Goal: Information Seeking & Learning: Compare options

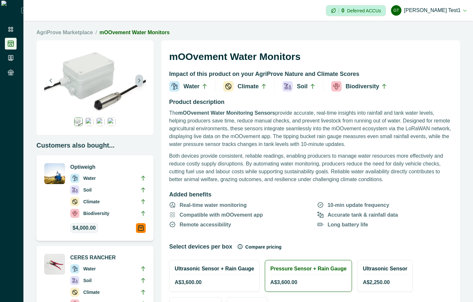
click at [141, 80] on icon "Next image" at bounding box center [139, 80] width 5 height 5
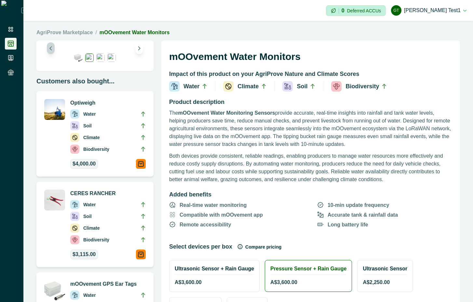
click at [50, 48] on icon "Previous image" at bounding box center [51, 48] width 5 height 5
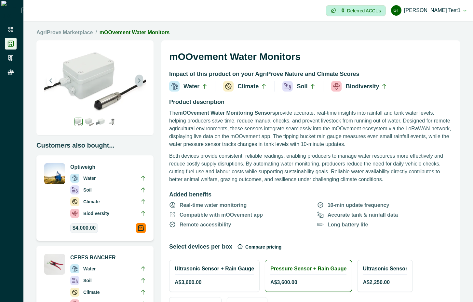
click at [137, 79] on icon "Next image" at bounding box center [139, 80] width 5 height 5
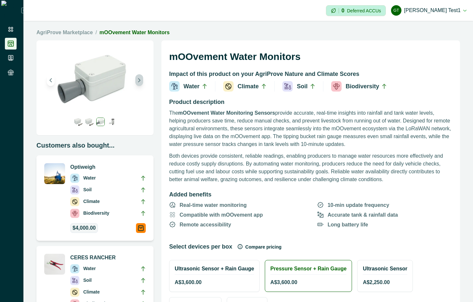
click at [137, 79] on icon "Next image" at bounding box center [139, 80] width 5 height 5
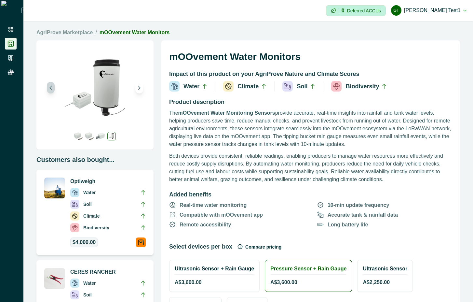
click at [51, 88] on icon "Previous image" at bounding box center [51, 88] width 2 height 4
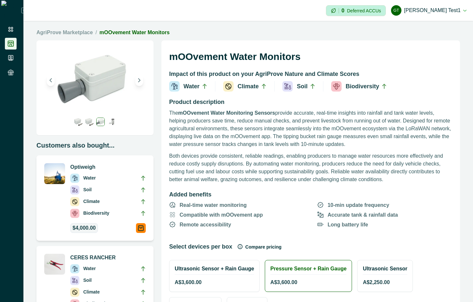
click at [51, 88] on img at bounding box center [95, 80] width 102 height 64
click at [52, 82] on icon "Previous image" at bounding box center [51, 80] width 5 height 5
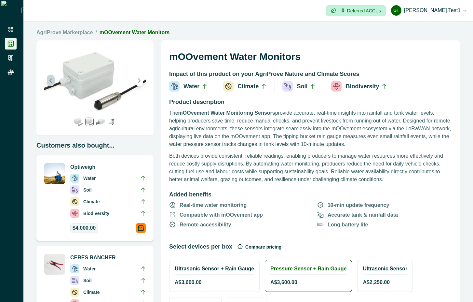
click at [52, 82] on icon "Previous image" at bounding box center [51, 80] width 5 height 5
click at [136, 82] on button "Next image" at bounding box center [139, 81] width 8 height 12
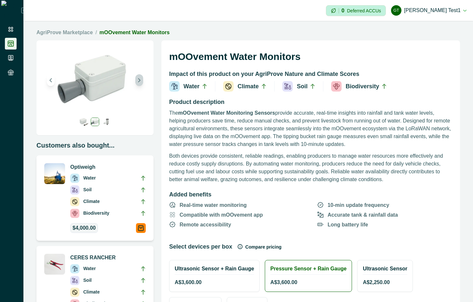
click at [138, 81] on icon "Next image" at bounding box center [139, 80] width 5 height 5
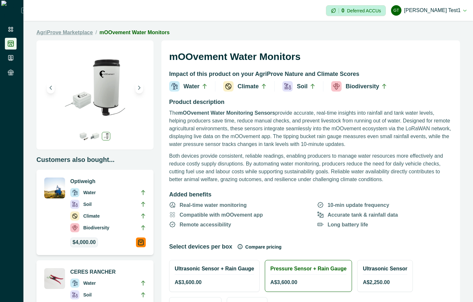
click at [79, 31] on link "AgriProve Marketplace" at bounding box center [64, 33] width 56 height 8
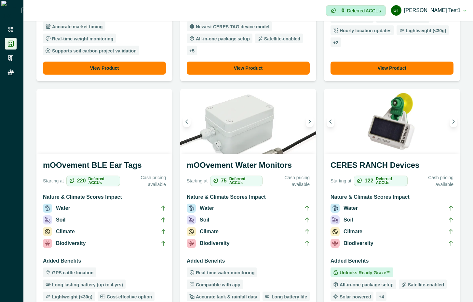
scroll to position [234, 0]
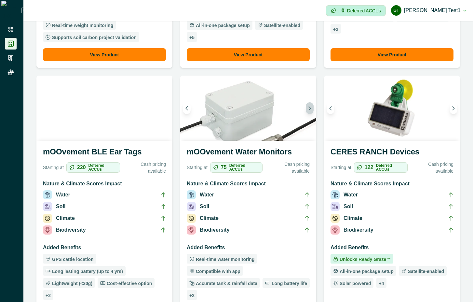
click at [308, 110] on icon "Next image" at bounding box center [310, 108] width 5 height 5
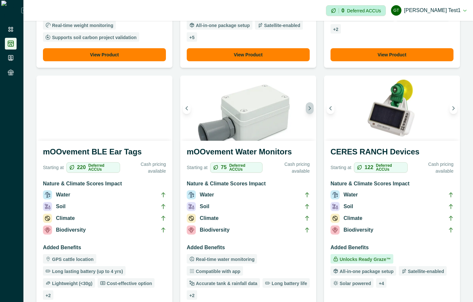
click at [308, 110] on icon "Next image" at bounding box center [310, 108] width 5 height 5
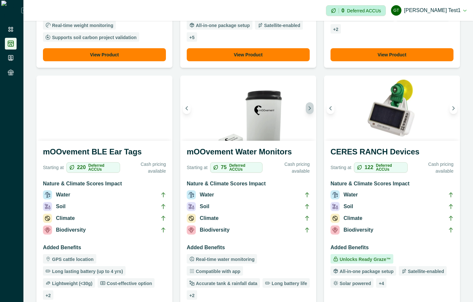
click at [308, 110] on icon "Next image" at bounding box center [310, 108] width 5 height 5
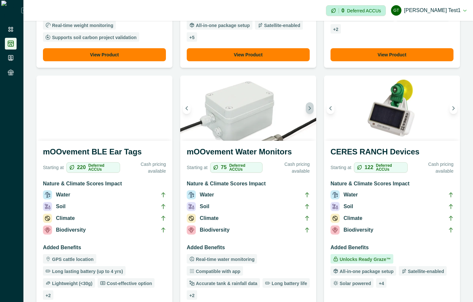
click at [308, 110] on icon "Next image" at bounding box center [310, 108] width 5 height 5
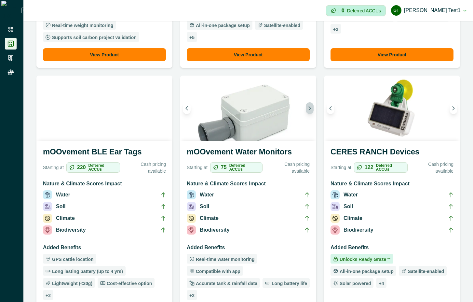
click at [308, 110] on icon "Next image" at bounding box center [310, 108] width 5 height 5
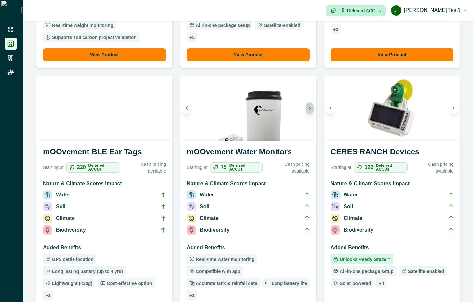
click at [308, 110] on icon "Next image" at bounding box center [310, 108] width 5 height 5
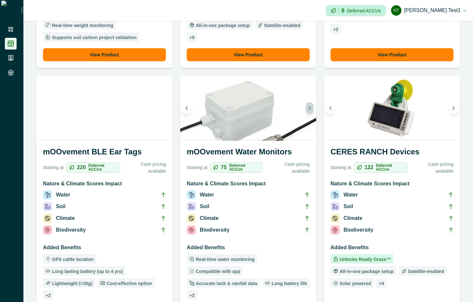
click at [308, 110] on icon "Next image" at bounding box center [310, 108] width 5 height 5
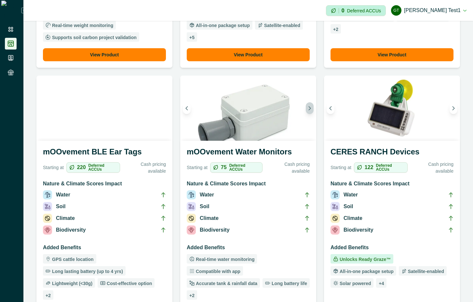
click at [308, 110] on icon "Next image" at bounding box center [310, 108] width 5 height 5
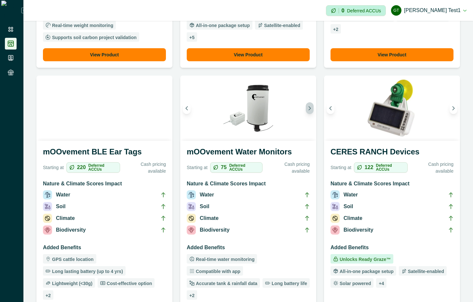
click at [306, 112] on button "Next image" at bounding box center [310, 108] width 8 height 12
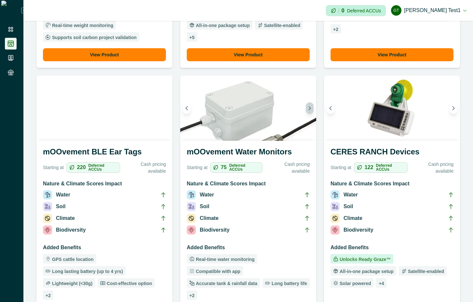
click at [306, 112] on button "Next image" at bounding box center [310, 108] width 8 height 12
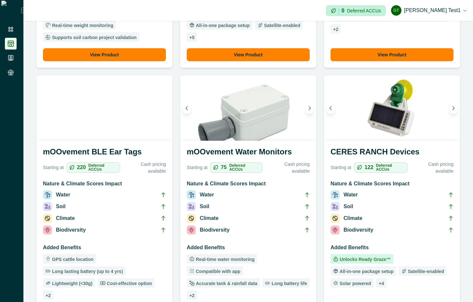
click at [271, 149] on h3 "mOOvement Water Monitors" at bounding box center [248, 153] width 123 height 14
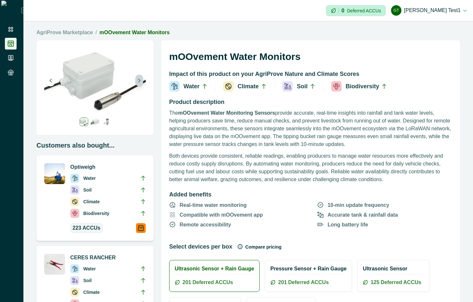
click at [140, 85] on button "Next image" at bounding box center [139, 81] width 8 height 12
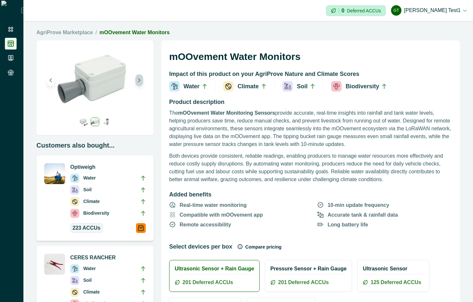
click at [140, 85] on button "Next image" at bounding box center [139, 80] width 8 height 12
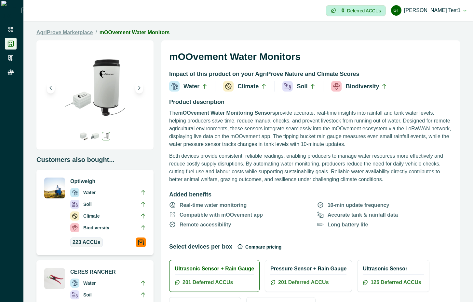
click at [80, 30] on link "AgriProve Marketplace" at bounding box center [64, 33] width 56 height 8
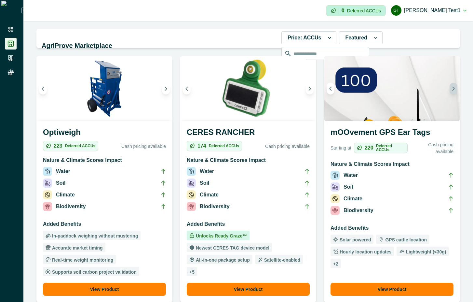
click at [452, 89] on icon "Next image" at bounding box center [454, 88] width 5 height 5
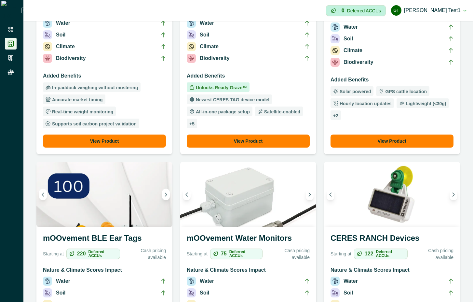
scroll to position [176, 0]
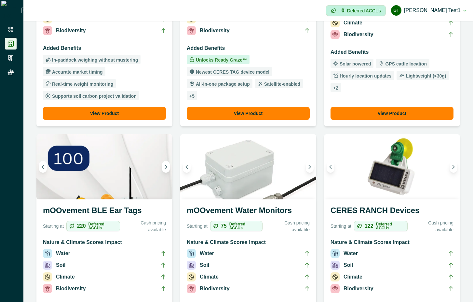
click at [124, 209] on h3 "mOOvement BLE Ear Tags" at bounding box center [104, 211] width 123 height 14
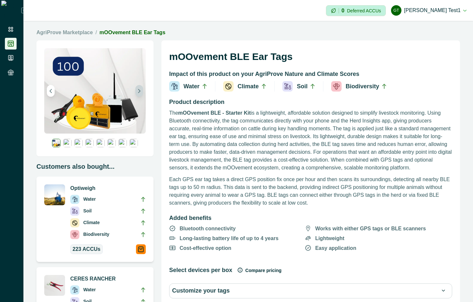
click at [137, 91] on icon "Next image" at bounding box center [139, 91] width 5 height 5
click at [138, 89] on icon "Next image" at bounding box center [139, 91] width 5 height 5
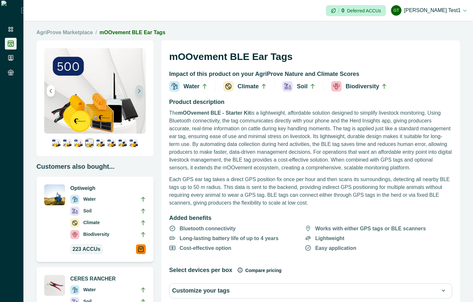
click at [138, 89] on icon "Next image" at bounding box center [139, 91] width 5 height 5
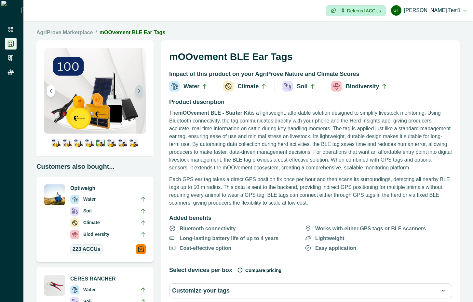
click at [138, 89] on icon "Next image" at bounding box center [139, 91] width 5 height 5
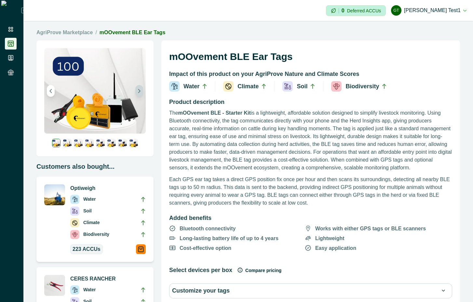
click at [138, 89] on icon "Next image" at bounding box center [139, 91] width 5 height 5
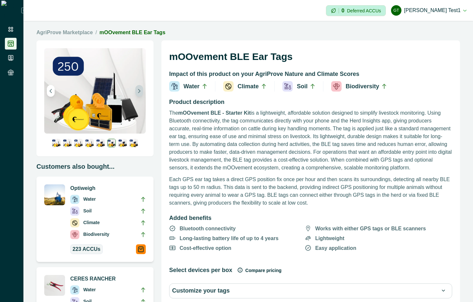
click at [138, 89] on icon "Next image" at bounding box center [139, 91] width 5 height 5
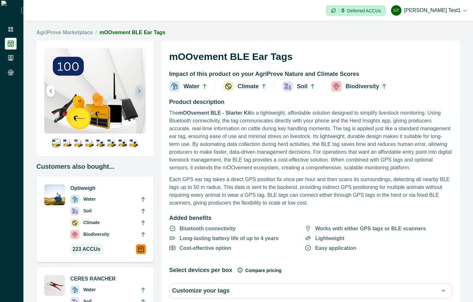
click at [138, 89] on icon "Next image" at bounding box center [139, 91] width 5 height 5
click at [79, 33] on link "AgriProve Marketplace" at bounding box center [64, 33] width 56 height 8
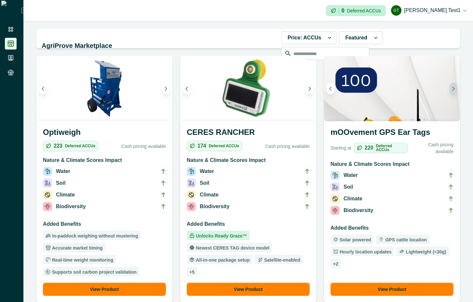
click at [450, 90] on button "Next image" at bounding box center [454, 89] width 8 height 12
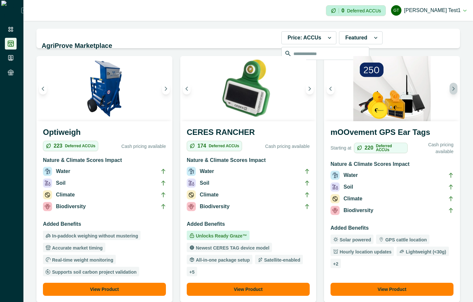
click at [450, 90] on button "Next image" at bounding box center [454, 89] width 8 height 12
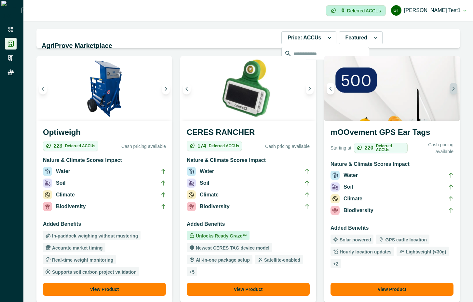
click at [450, 90] on button "Next image" at bounding box center [454, 89] width 8 height 12
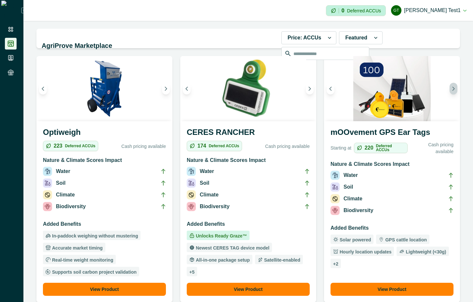
click at [450, 90] on button "Next image" at bounding box center [454, 89] width 8 height 12
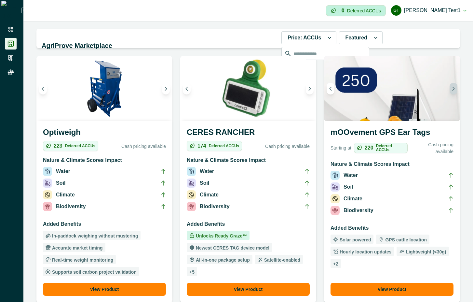
click at [450, 90] on button "Next image" at bounding box center [454, 89] width 8 height 12
click at [453, 89] on icon "Next image" at bounding box center [454, 89] width 2 height 4
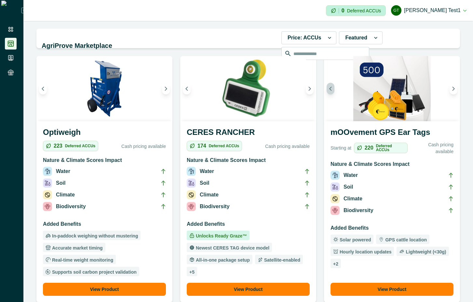
click at [329, 90] on icon "Previous image" at bounding box center [331, 88] width 5 height 5
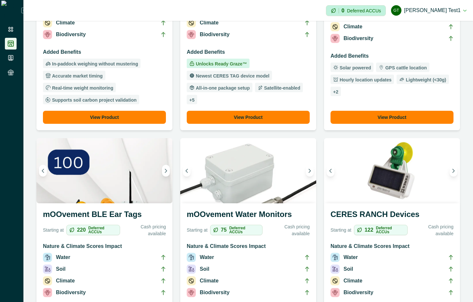
scroll to position [176, 0]
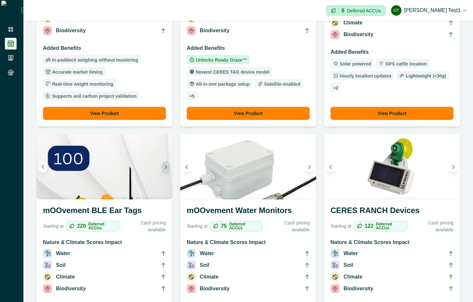
click at [165, 164] on button "Next image" at bounding box center [166, 167] width 8 height 12
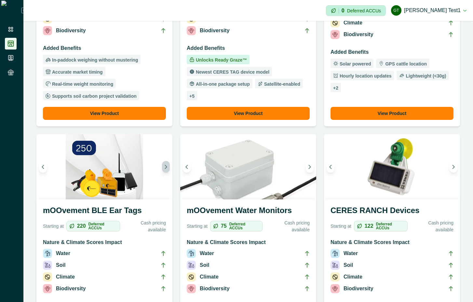
click at [165, 164] on button "Next image" at bounding box center [166, 167] width 8 height 12
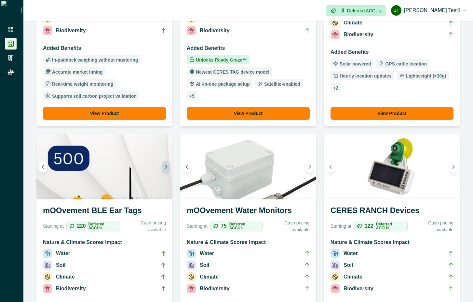
click at [165, 164] on button "Next image" at bounding box center [166, 167] width 8 height 12
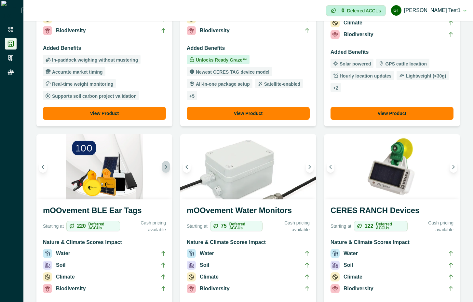
click at [165, 164] on button "Next image" at bounding box center [166, 167] width 8 height 12
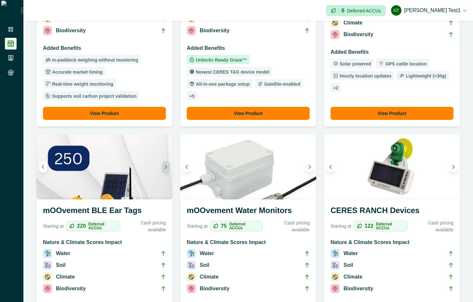
click at [165, 164] on button "Next image" at bounding box center [166, 167] width 8 height 12
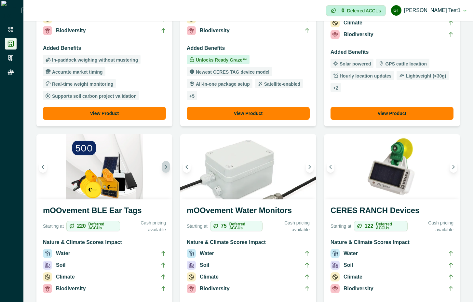
click at [165, 164] on button "Next image" at bounding box center [166, 167] width 8 height 12
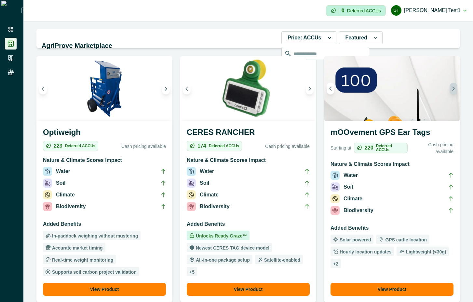
click at [450, 90] on button "Next image" at bounding box center [454, 89] width 8 height 12
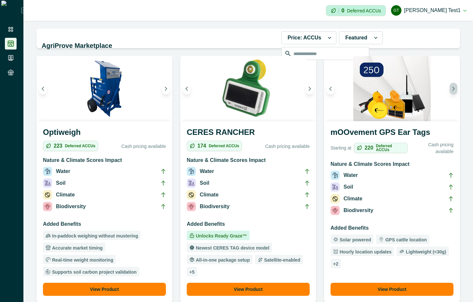
click at [450, 90] on button "Next image" at bounding box center [454, 89] width 8 height 12
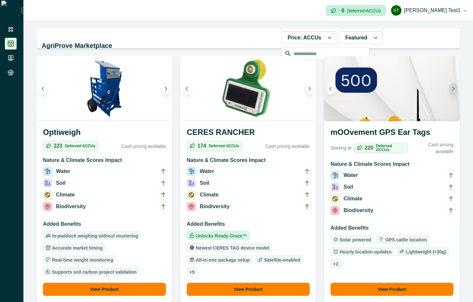
click at [450, 89] on button "Next image" at bounding box center [454, 89] width 8 height 12
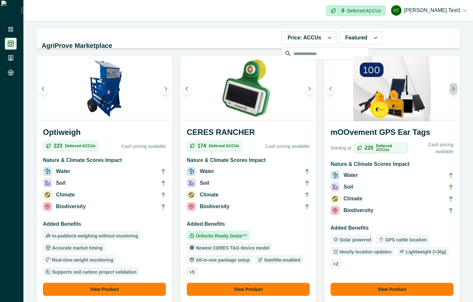
click at [450, 89] on button "Next image" at bounding box center [454, 89] width 8 height 12
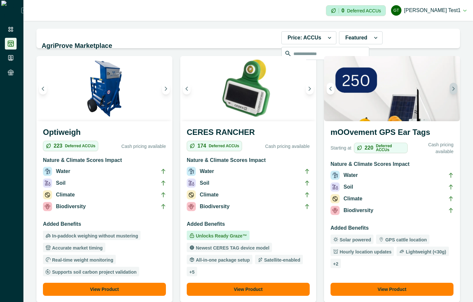
click at [450, 89] on button "Next image" at bounding box center [454, 89] width 8 height 12
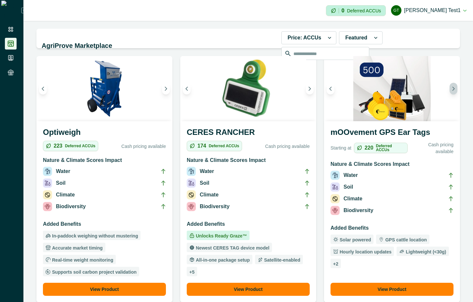
click at [450, 89] on button "Next image" at bounding box center [454, 89] width 8 height 12
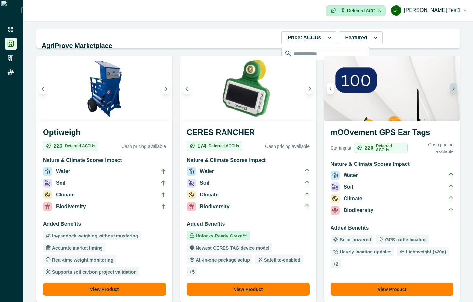
click at [450, 89] on button "Next image" at bounding box center [454, 89] width 8 height 12
click at [330, 88] on icon "Previous image" at bounding box center [331, 89] width 2 height 4
click at [452, 90] on icon "Next image" at bounding box center [454, 88] width 5 height 5
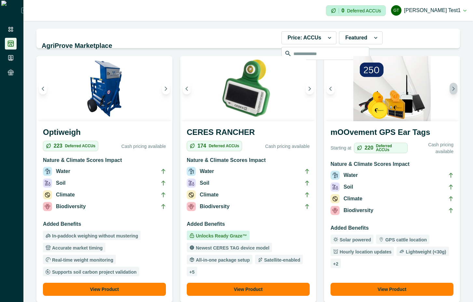
click at [452, 89] on icon "Next image" at bounding box center [454, 88] width 5 height 5
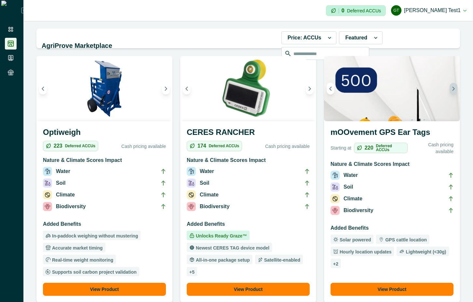
click at [452, 89] on icon "Next image" at bounding box center [454, 88] width 5 height 5
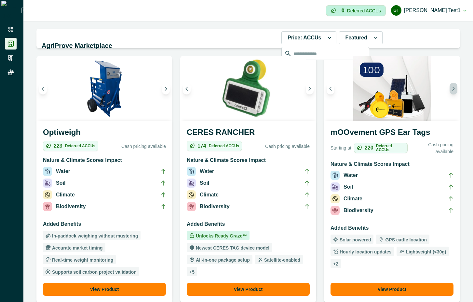
click at [452, 89] on icon "Next image" at bounding box center [454, 88] width 5 height 5
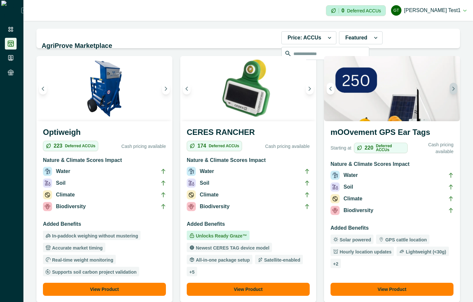
click at [452, 89] on icon "Next image" at bounding box center [454, 88] width 5 height 5
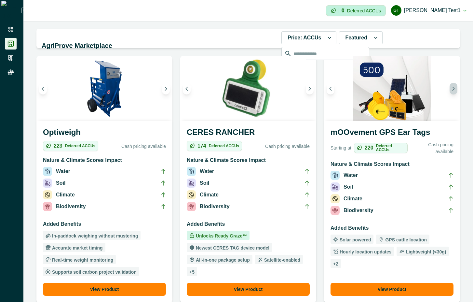
click at [452, 89] on icon "Next image" at bounding box center [454, 88] width 5 height 5
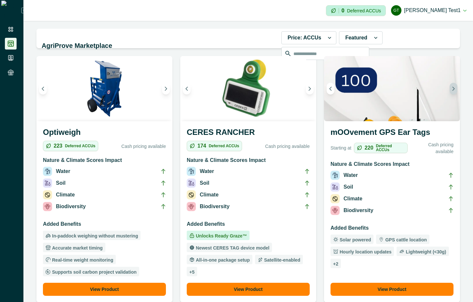
click at [452, 89] on icon "Next image" at bounding box center [454, 88] width 5 height 5
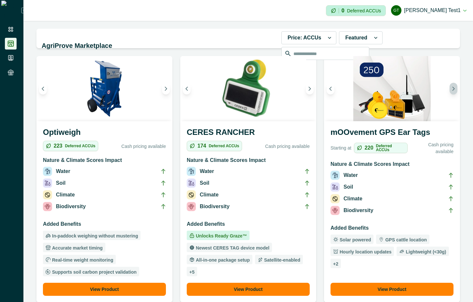
click at [452, 89] on icon "Next image" at bounding box center [454, 88] width 5 height 5
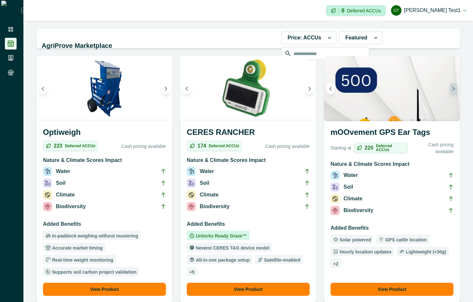
click at [452, 89] on icon "Next image" at bounding box center [454, 88] width 5 height 5
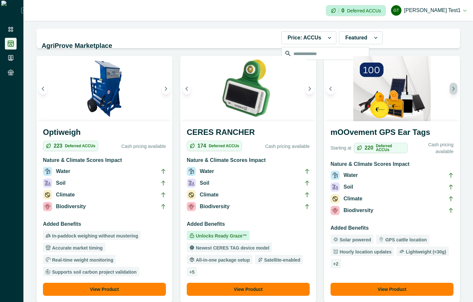
click at [452, 89] on icon "Next image" at bounding box center [454, 88] width 5 height 5
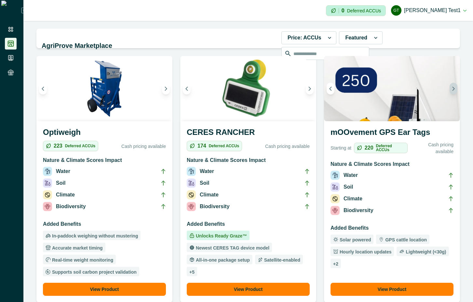
click at [452, 89] on icon "Next image" at bounding box center [454, 88] width 5 height 5
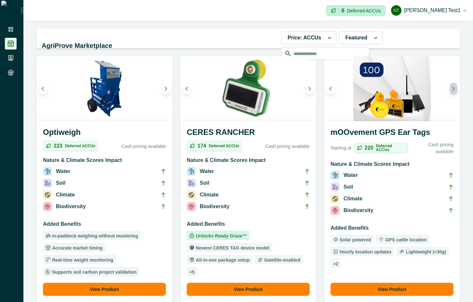
click at [452, 89] on icon "Next image" at bounding box center [454, 88] width 5 height 5
click at [452, 90] on icon "Next image" at bounding box center [454, 88] width 5 height 5
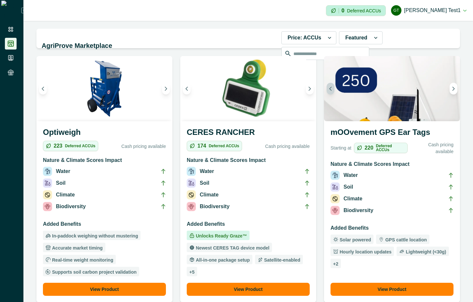
click at [329, 91] on button "Previous image" at bounding box center [331, 89] width 8 height 12
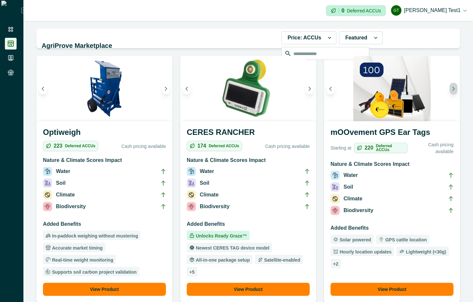
click at [453, 90] on icon "Next image" at bounding box center [454, 89] width 2 height 4
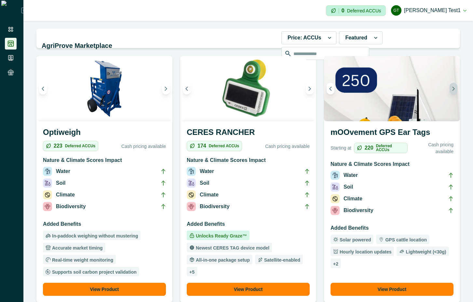
click at [450, 84] on button "Next image" at bounding box center [454, 89] width 8 height 12
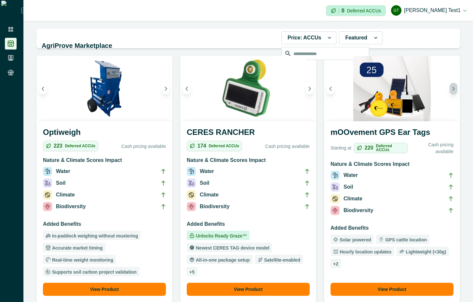
click at [452, 88] on icon "Next image" at bounding box center [454, 88] width 5 height 5
click at [452, 88] on button "Next image" at bounding box center [454, 89] width 8 height 12
click at [348, 134] on h3 "mOOvement GPS Ear Tags" at bounding box center [392, 133] width 123 height 14
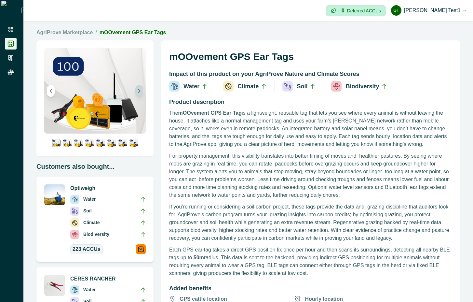
click at [137, 95] on button "Next image" at bounding box center [139, 91] width 8 height 12
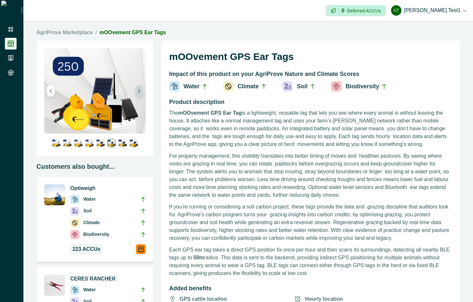
click at [137, 95] on button "Next image" at bounding box center [139, 91] width 8 height 12
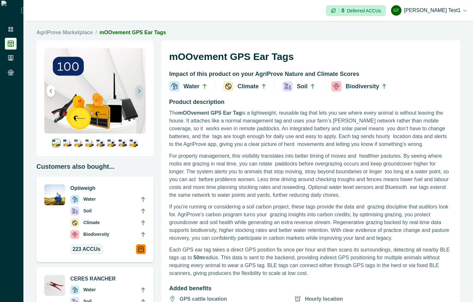
click at [137, 95] on button "Next image" at bounding box center [139, 91] width 8 height 12
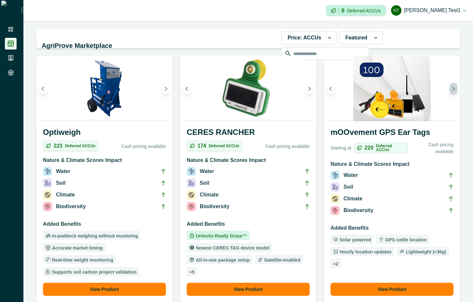
click at [452, 91] on icon "Next image" at bounding box center [454, 88] width 5 height 5
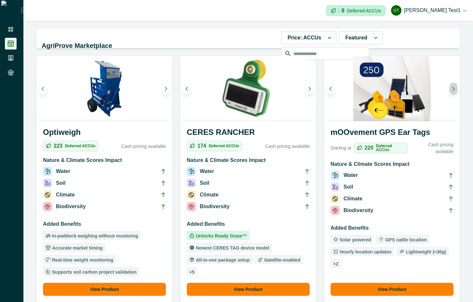
click at [452, 91] on icon "Next image" at bounding box center [454, 88] width 5 height 5
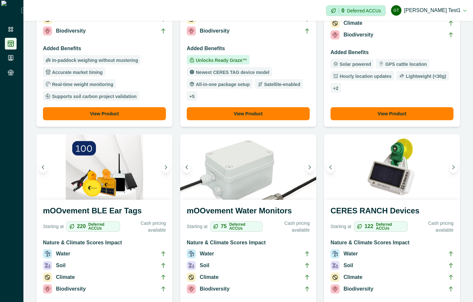
scroll to position [176, 0]
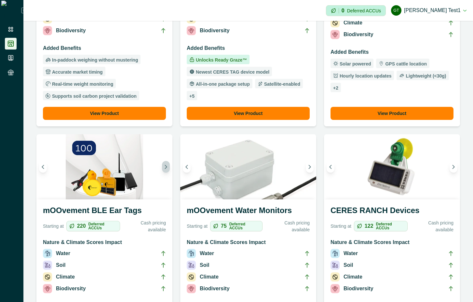
click at [164, 170] on button "Next image" at bounding box center [166, 167] width 8 height 12
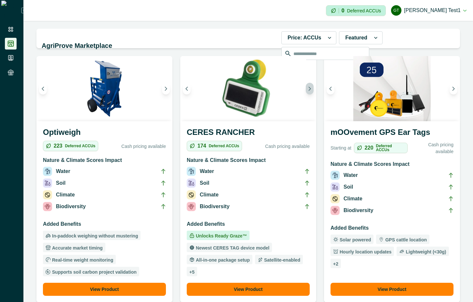
click at [308, 87] on icon "Next image" at bounding box center [310, 88] width 5 height 5
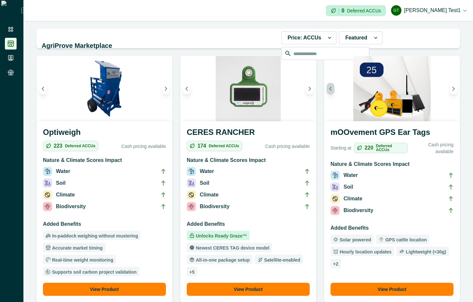
click at [330, 88] on icon "Previous image" at bounding box center [331, 88] width 5 height 5
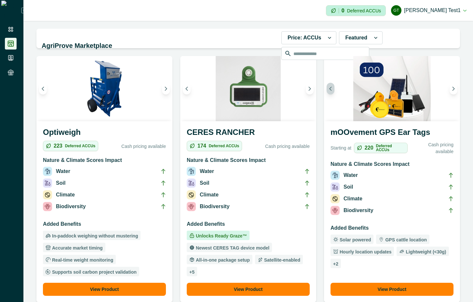
click at [330, 88] on icon "Previous image" at bounding box center [331, 88] width 5 height 5
click at [186, 88] on icon "Previous image" at bounding box center [187, 88] width 5 height 5
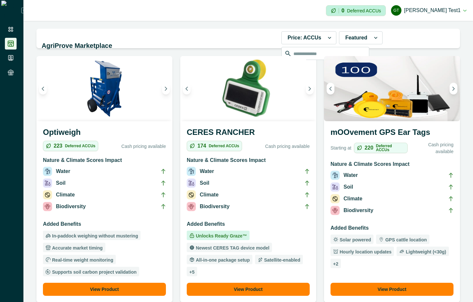
click at [387, 130] on h3 "mOOvement GPS Ear Tags" at bounding box center [392, 133] width 123 height 14
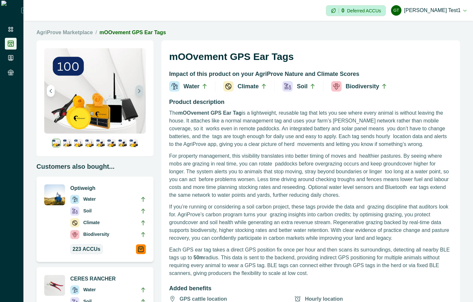
click at [138, 91] on icon "Next image" at bounding box center [139, 91] width 5 height 5
click at [78, 34] on link "AgriProve Marketplace" at bounding box center [64, 33] width 56 height 8
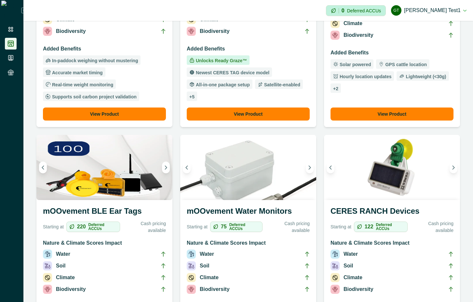
scroll to position [176, 0]
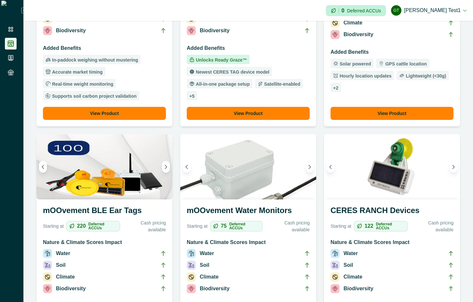
click at [115, 214] on h3 "mOOvement BLE Ear Tags" at bounding box center [104, 211] width 123 height 14
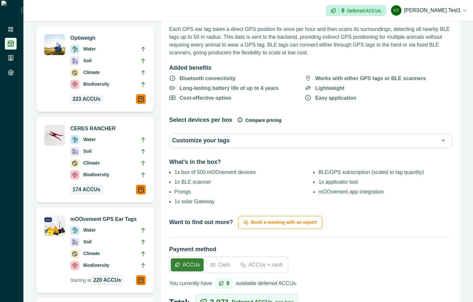
scroll to position [176, 0]
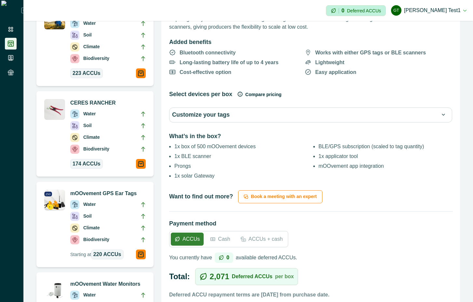
click at [238, 96] on icon "button" at bounding box center [240, 93] width 5 height 5
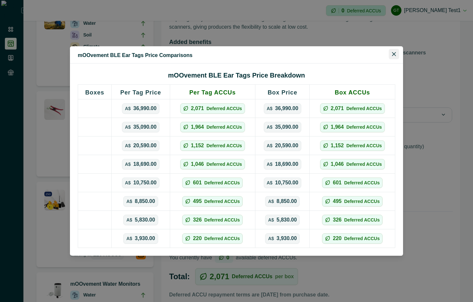
click at [393, 54] on icon "Close" at bounding box center [394, 54] width 4 height 4
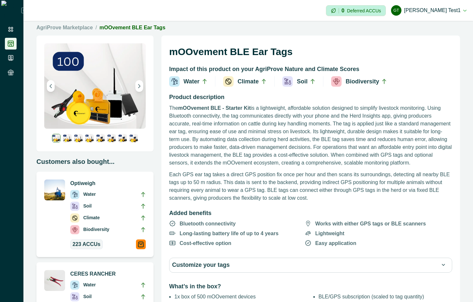
scroll to position [0, 0]
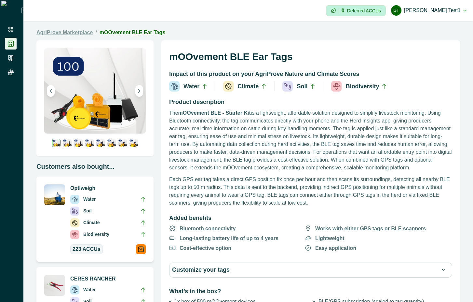
click at [82, 30] on link "AgriProve Marketplace" at bounding box center [64, 33] width 56 height 8
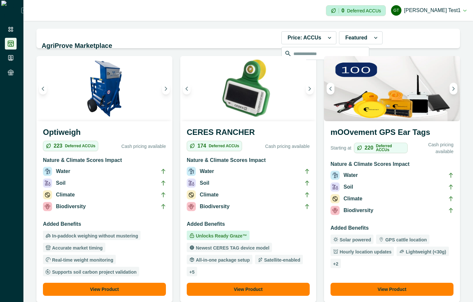
click at [209, 190] on li "Soil" at bounding box center [248, 184] width 123 height 12
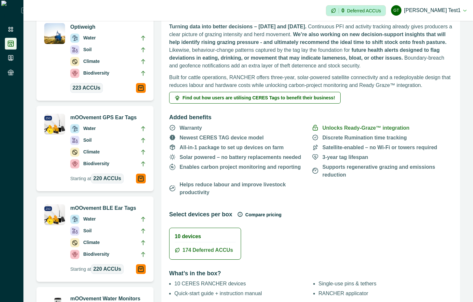
scroll to position [117, 0]
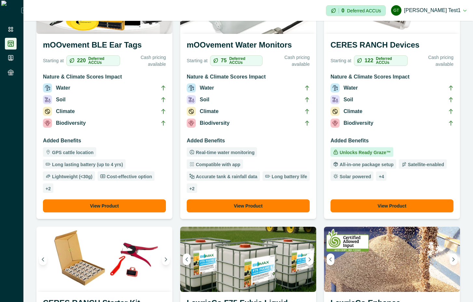
scroll to position [469, 0]
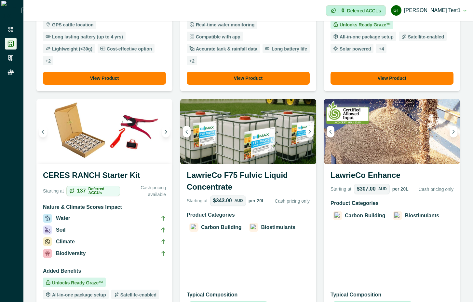
click at [247, 149] on img at bounding box center [248, 131] width 136 height 65
click at [243, 174] on h3 "LawrieCo F75 Fulvic Liquid Concentrate" at bounding box center [248, 182] width 123 height 26
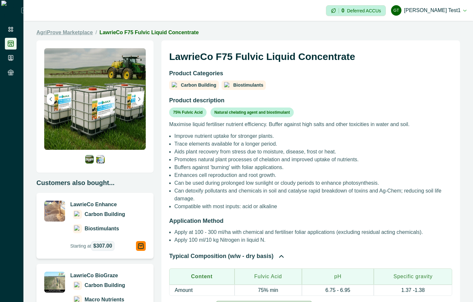
click at [69, 35] on link "AgriProve Marketplace" at bounding box center [64, 33] width 56 height 8
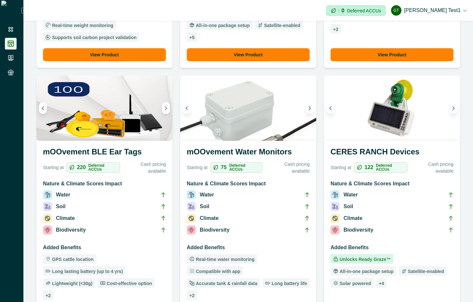
scroll to position [527, 0]
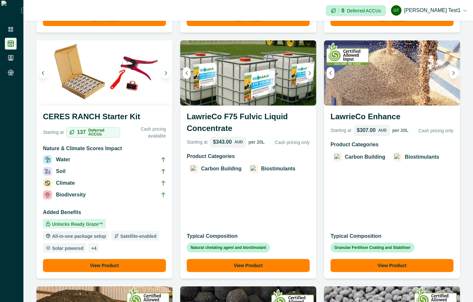
click at [421, 192] on div "Product Categories Carbon Building Biostimulants" at bounding box center [392, 183] width 123 height 85
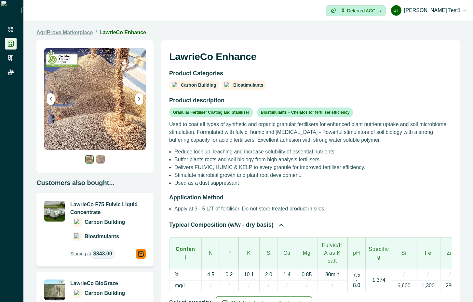
click at [68, 32] on link "AgriProve Marketplace" at bounding box center [64, 33] width 56 height 8
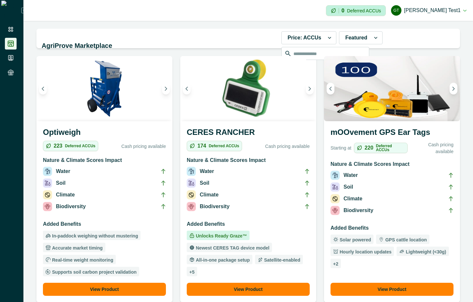
click at [267, 205] on li "Biodiversity" at bounding box center [248, 208] width 123 height 12
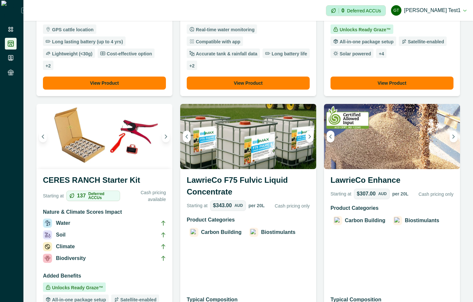
scroll to position [527, 0]
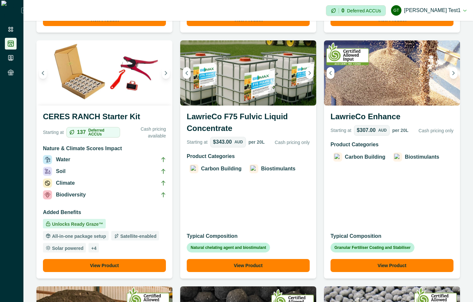
click at [374, 153] on p "Carbon Building" at bounding box center [365, 157] width 40 height 8
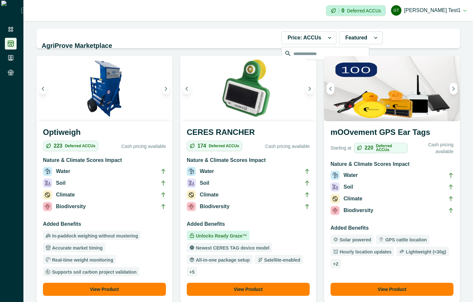
click at [219, 148] on div "174 Deferred ACCUs" at bounding box center [214, 146] width 55 height 10
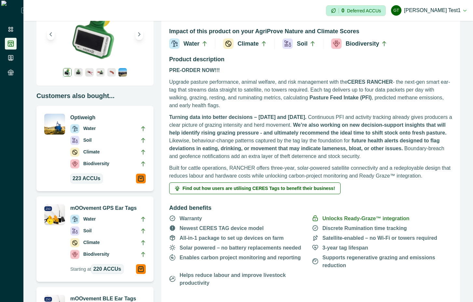
scroll to position [59, 0]
